Goal: Navigation & Orientation: Find specific page/section

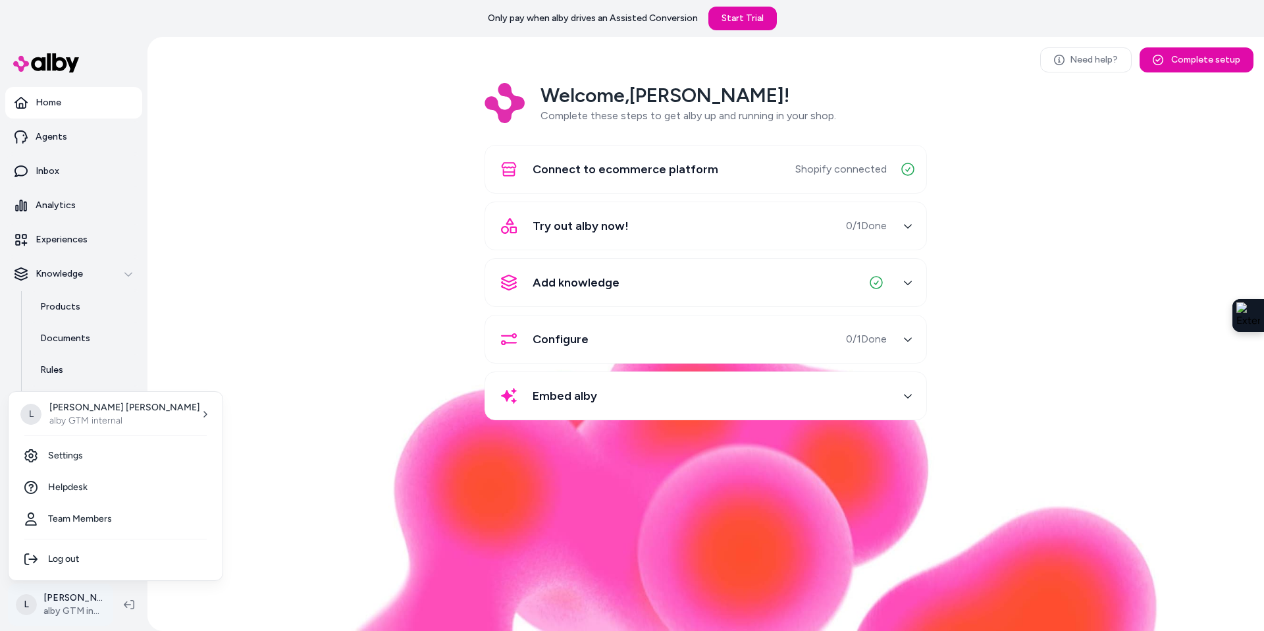
click at [76, 602] on html "Only pay when alby drives an Assisted Conversion Start Trial Home Agents Inbox …" at bounding box center [632, 315] width 1264 height 631
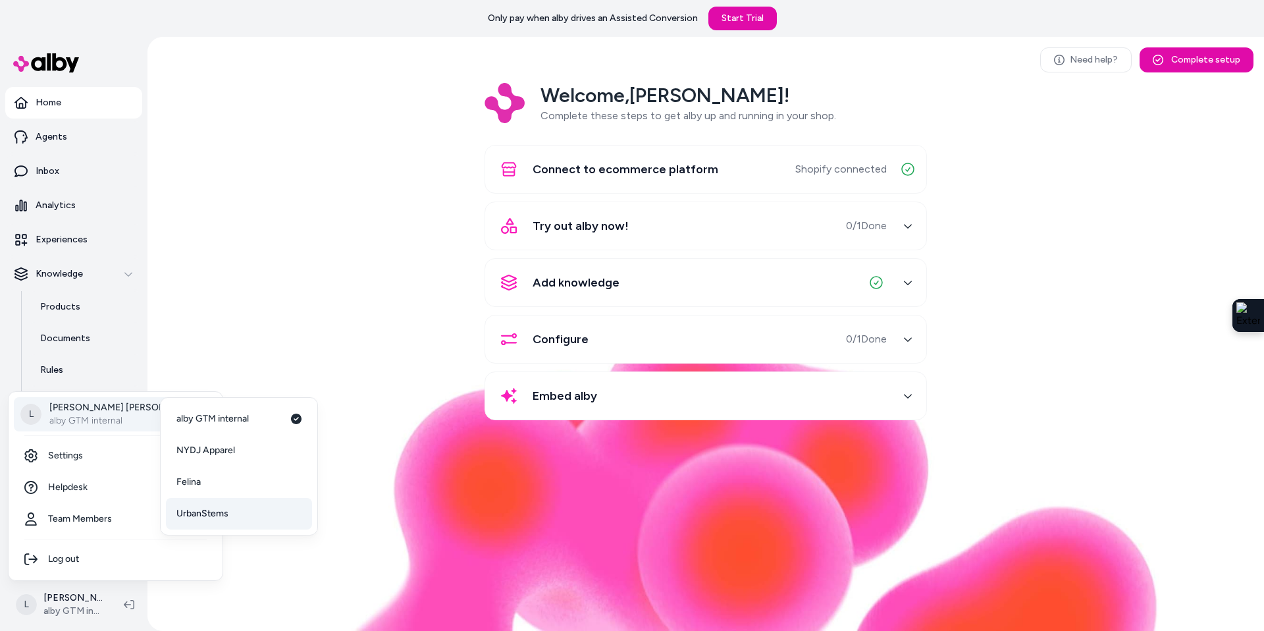
click at [214, 510] on span "UrbanStems" at bounding box center [202, 513] width 52 height 13
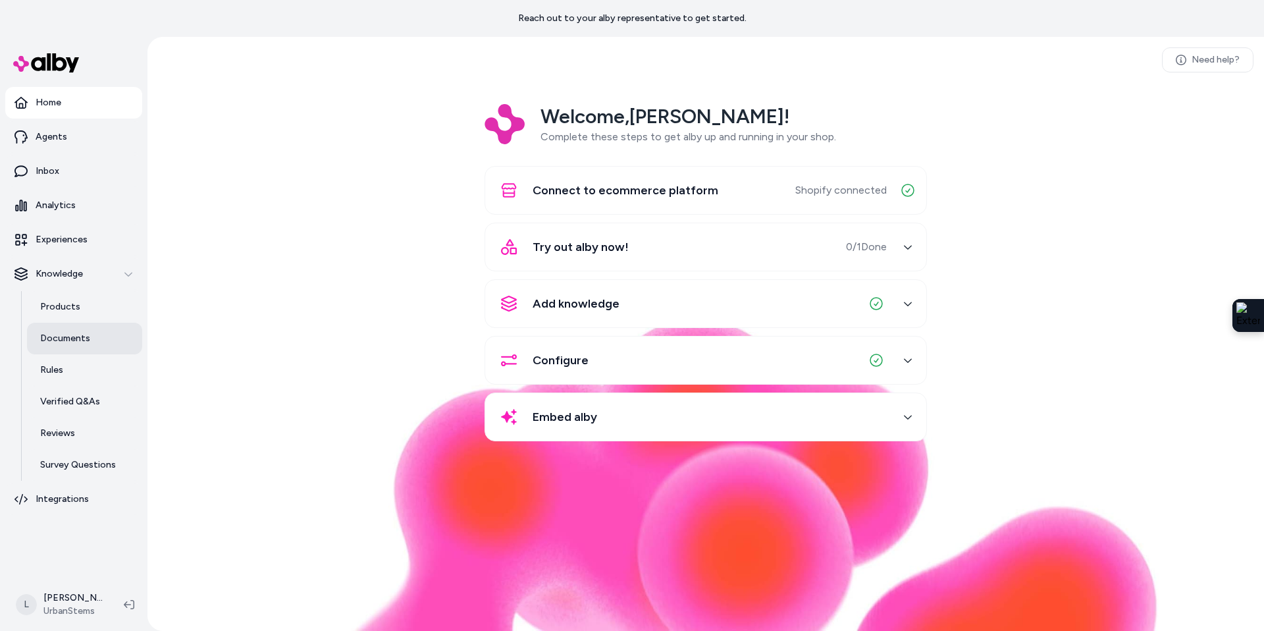
click at [65, 334] on p "Documents" at bounding box center [65, 338] width 50 height 13
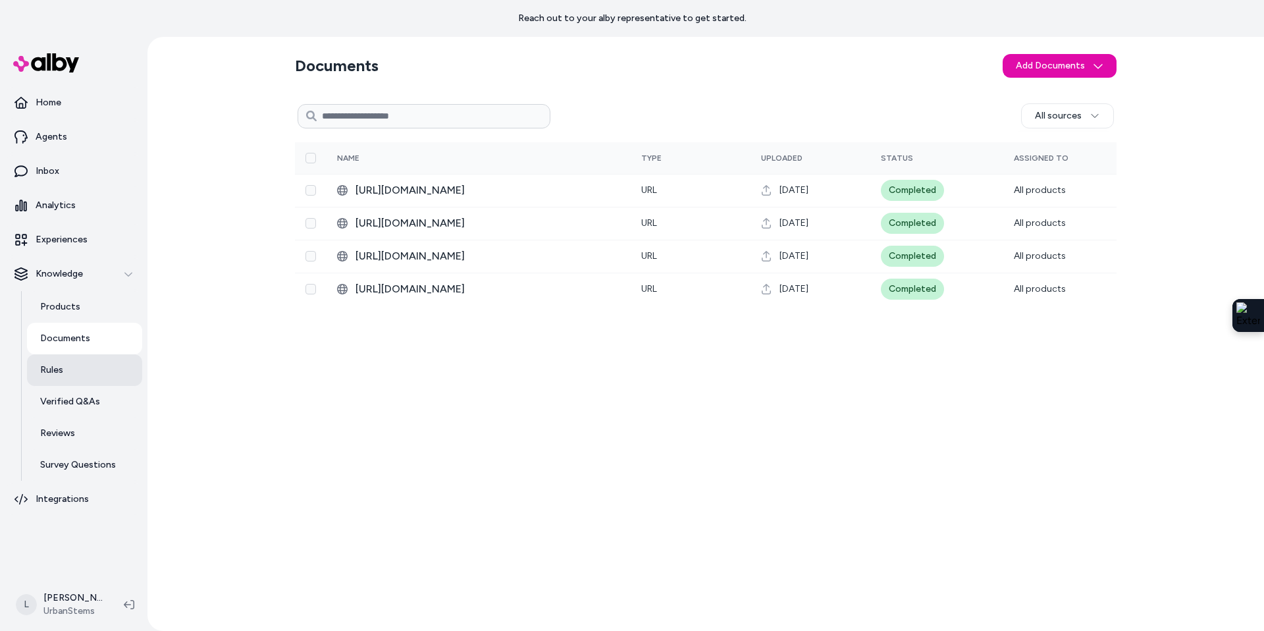
click at [62, 368] on p "Rules" at bounding box center [51, 369] width 23 height 13
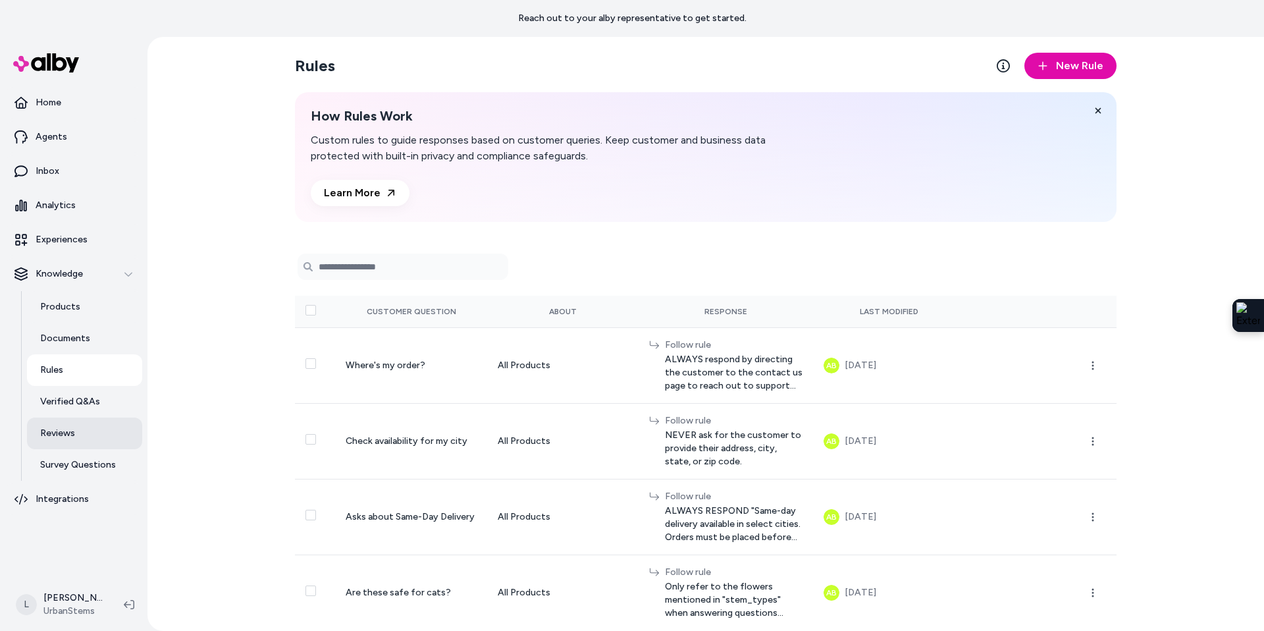
click at [70, 432] on p "Reviews" at bounding box center [57, 433] width 35 height 13
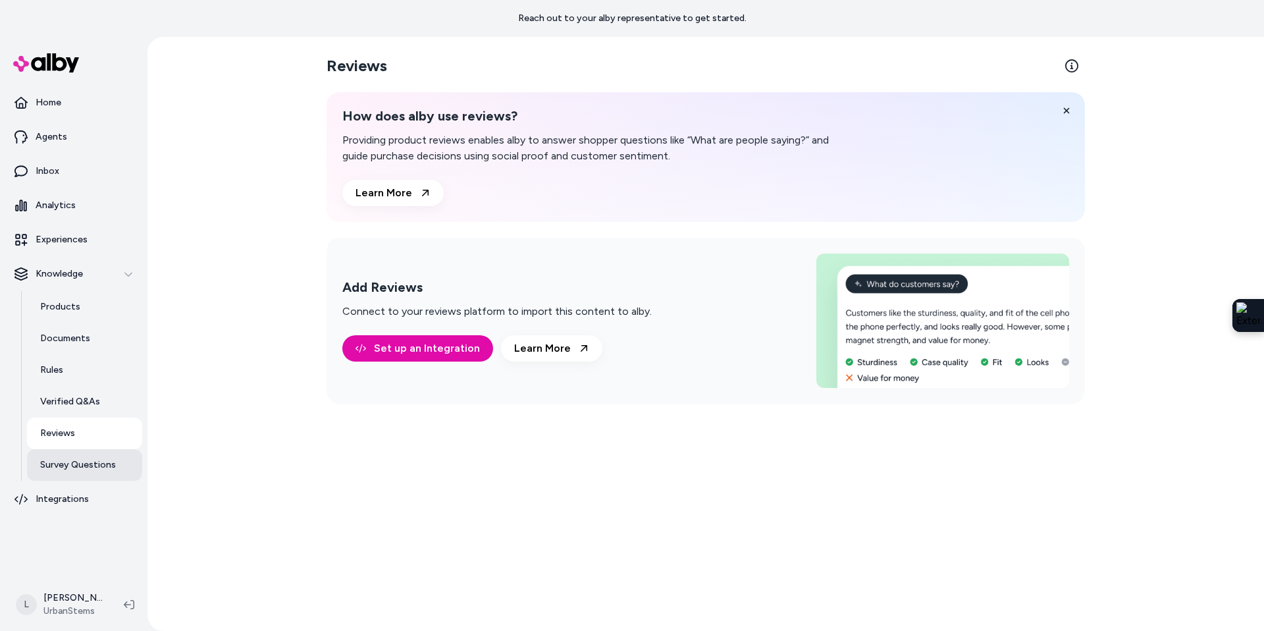
click at [89, 456] on link "Survey Questions" at bounding box center [84, 465] width 115 height 32
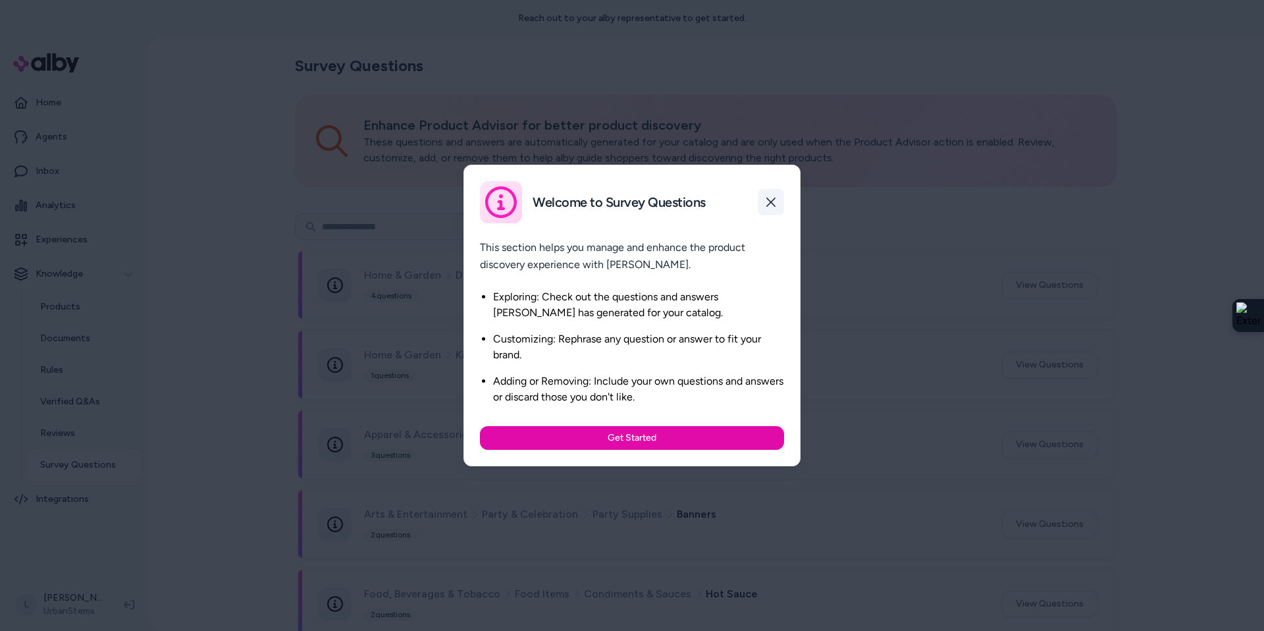
click at [772, 207] on button "button" at bounding box center [771, 202] width 26 height 26
